Goal: Task Accomplishment & Management: Complete application form

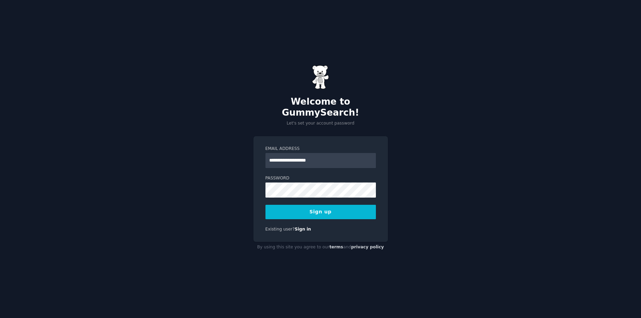
type input "**********"
click at [206, 143] on div "**********" at bounding box center [320, 159] width 641 height 318
click at [316, 205] on button "Sign up" at bounding box center [321, 212] width 110 height 14
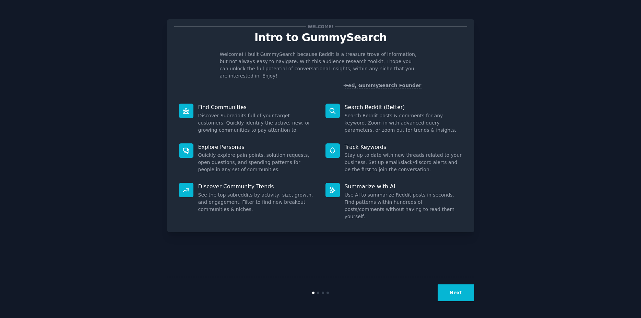
click at [453, 285] on button "Next" at bounding box center [456, 292] width 37 height 17
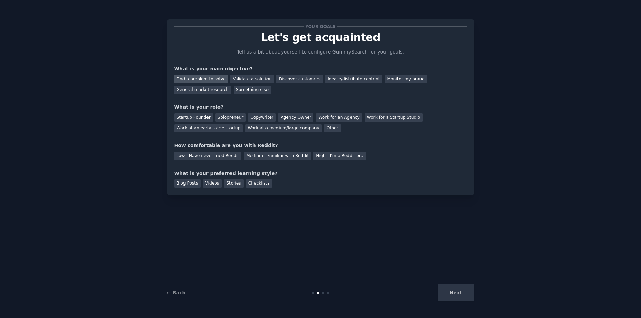
click at [199, 78] on div "Find a problem to solve" at bounding box center [201, 79] width 54 height 9
click at [458, 293] on div "Next" at bounding box center [423, 292] width 103 height 17
click at [196, 157] on div "Low - Have never tried Reddit" at bounding box center [207, 156] width 67 height 9
click at [217, 159] on div "Your goals Let's get acquainted Tell us a bit about yourself to configure Gummy…" at bounding box center [320, 106] width 293 height 161
click at [217, 158] on div "Low - Have never tried Reddit" at bounding box center [207, 156] width 67 height 9
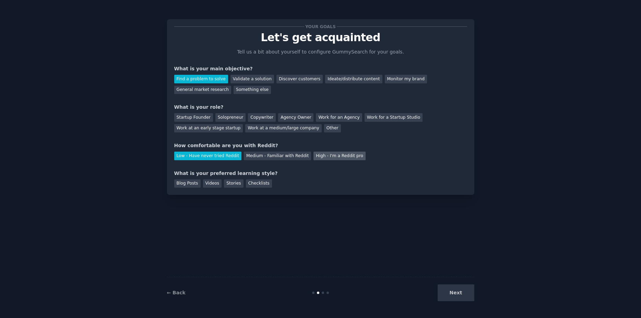
click at [314, 157] on div "High - I'm a Reddit pro" at bounding box center [340, 156] width 52 height 9
drag, startPoint x: 252, startPoint y: 152, endPoint x: 259, endPoint y: 153, distance: 7.7
click at [252, 152] on div "Medium - Familiar with Reddit" at bounding box center [277, 156] width 67 height 9
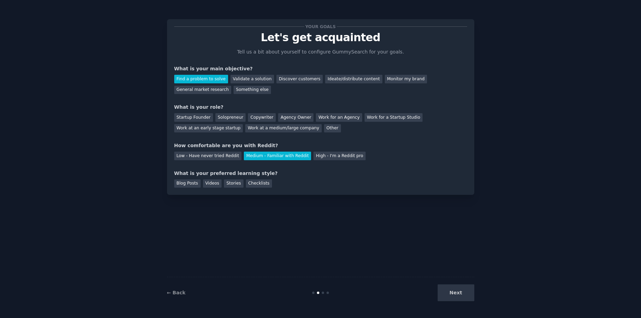
click at [462, 289] on div "Next" at bounding box center [423, 292] width 103 height 17
click at [229, 117] on div "Solopreneur" at bounding box center [230, 117] width 30 height 9
click at [464, 290] on div "Next" at bounding box center [423, 292] width 103 height 17
click at [226, 183] on div "Stories" at bounding box center [233, 183] width 19 height 9
click at [449, 292] on button "Next" at bounding box center [456, 292] width 37 height 17
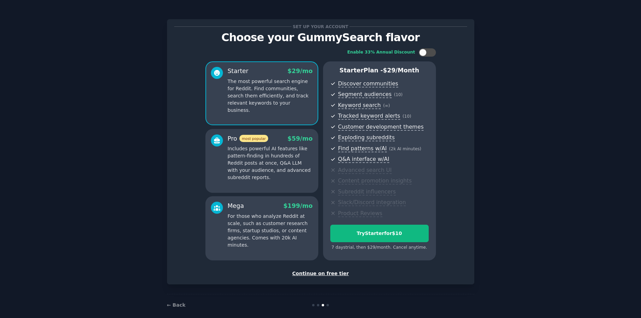
click at [330, 272] on div "Continue on free tier" at bounding box center [320, 273] width 293 height 7
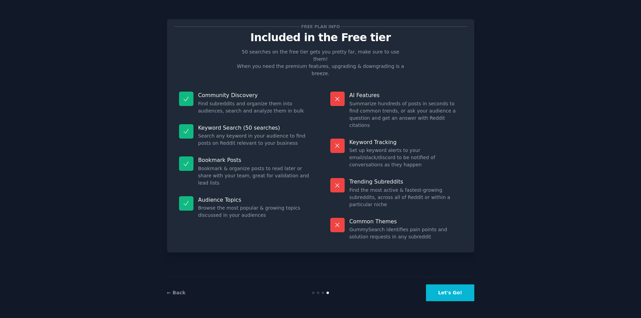
click at [445, 296] on button "Let's Go!" at bounding box center [450, 292] width 48 height 17
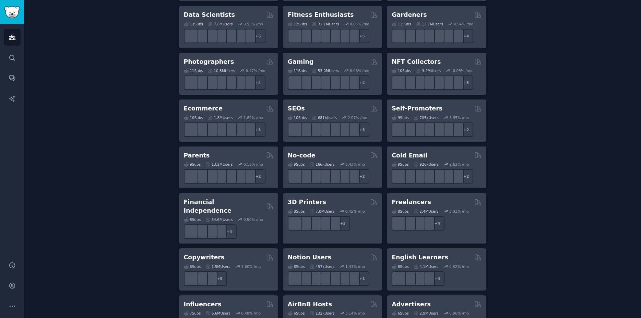
scroll to position [474, 0]
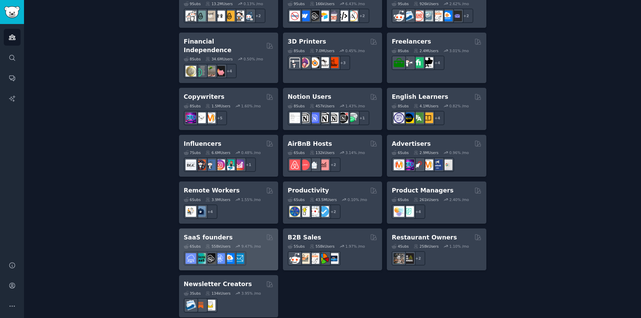
click at [218, 233] on h2 "SaaS founders" at bounding box center [208, 237] width 49 height 9
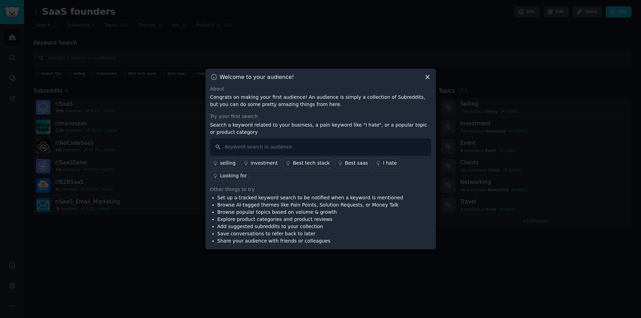
click at [345, 167] on div "Best saas" at bounding box center [356, 163] width 23 height 7
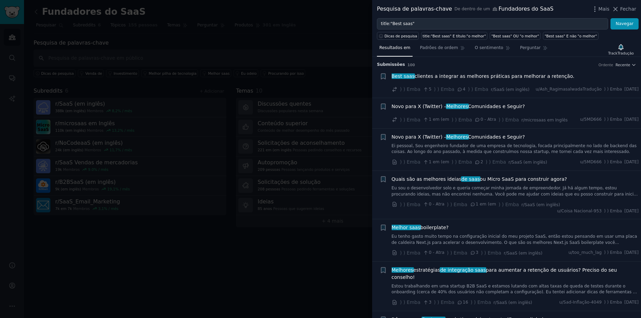
click at [503, 179] on span "Quais são as melhores ideias de saas ou Micro SaaS para construir agora?" at bounding box center [480, 179] width 176 height 7
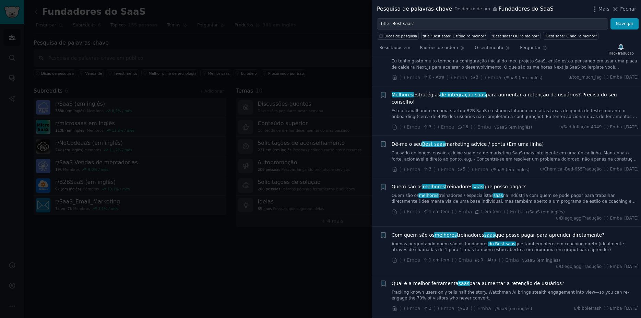
scroll to position [427, 0]
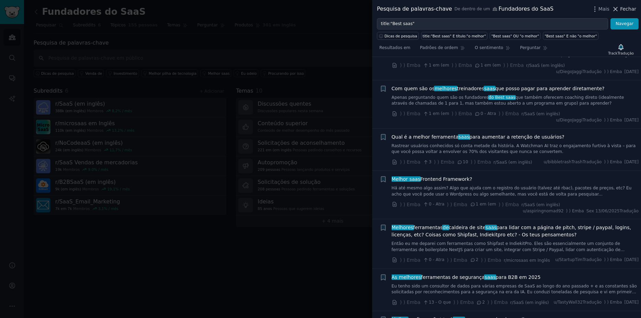
click at [625, 9] on span "Fechar" at bounding box center [628, 8] width 16 height 7
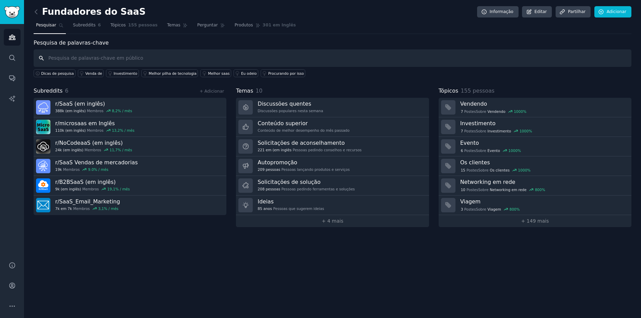
click at [92, 56] on input "text" at bounding box center [333, 57] width 598 height 17
click at [32, 11] on div "Fundadores do SaaS Informação Editar Partilhar Adicionar Pesquisar Subreddits 6…" at bounding box center [332, 159] width 617 height 318
click at [34, 13] on icon at bounding box center [36, 11] width 7 height 7
click at [13, 37] on icon "Barlate lateral" at bounding box center [12, 37] width 7 height 7
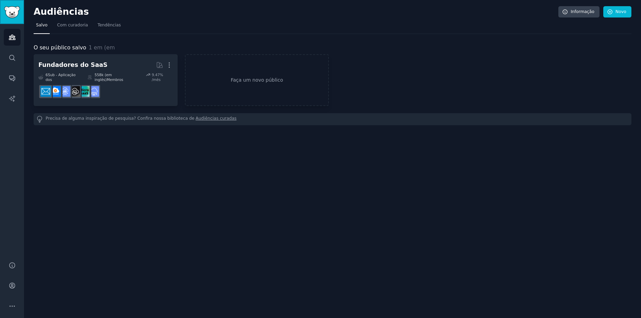
click at [11, 11] on img "Barlate lateral" at bounding box center [12, 12] width 16 height 12
click at [78, 22] on link "Com curadoria" at bounding box center [73, 27] width 36 height 14
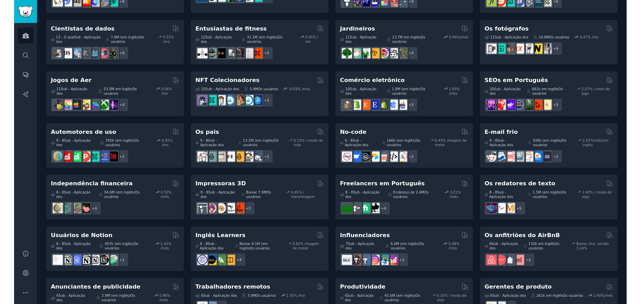
scroll to position [39, 0]
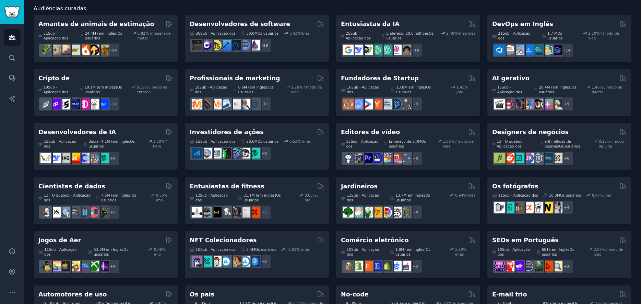
click at [558, 4] on div "Audiências curadas Amantes de animais de estimação 31 Sub - Aplicação do s 24.4…" at bounding box center [333, 272] width 598 height 554
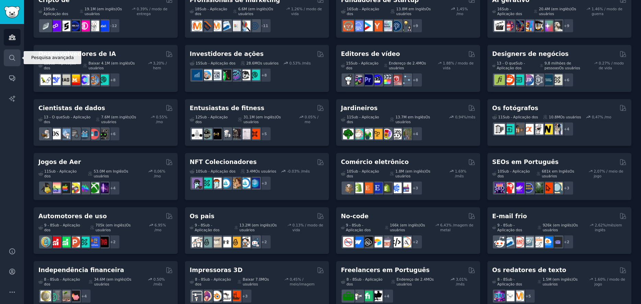
click at [14, 53] on link "Pesquisar" at bounding box center [12, 57] width 17 height 17
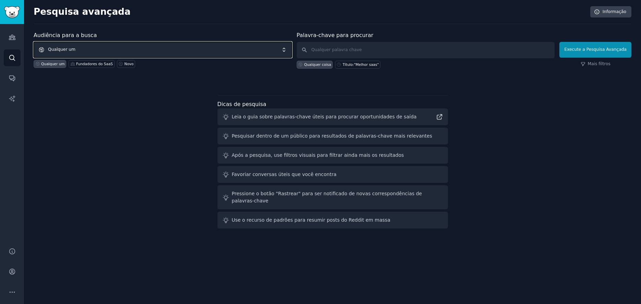
click at [145, 52] on span "Qualquer um" at bounding box center [163, 50] width 258 height 16
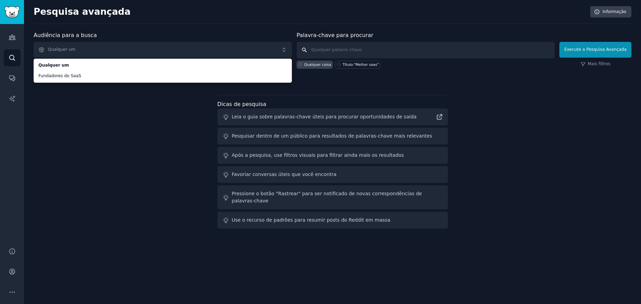
click at [336, 48] on input "text" at bounding box center [426, 50] width 258 height 16
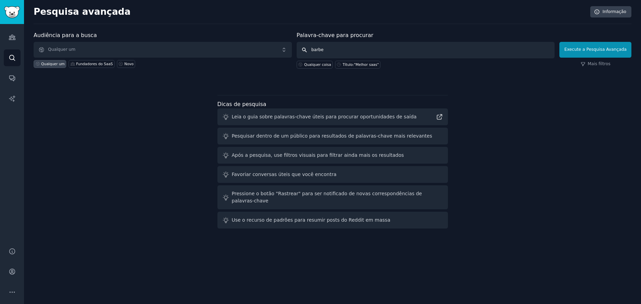
type input "barber"
click button "Execute a Pesquisa Avançada" at bounding box center [596, 50] width 72 height 16
